Goal: Task Accomplishment & Management: Manage account settings

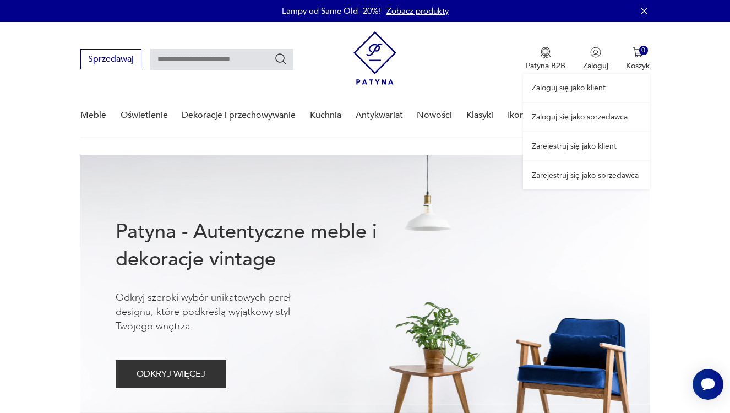
click at [580, 115] on link "Zaloguj się jako sprzedawca" at bounding box center [586, 117] width 127 height 28
click at [589, 111] on link "Zaloguj się jako sprzedawca" at bounding box center [586, 117] width 127 height 28
